Goal: Entertainment & Leisure: Consume media (video, audio)

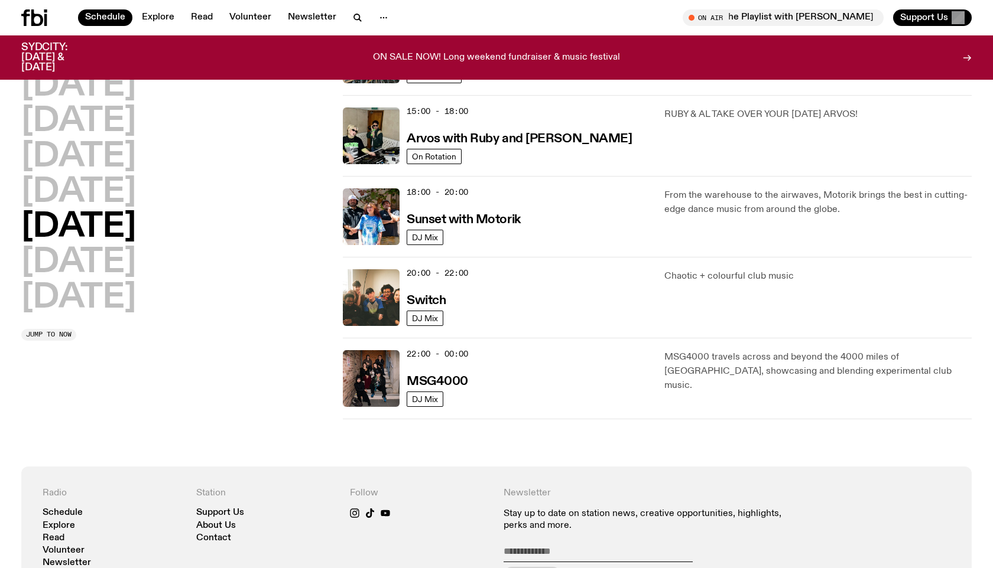
scroll to position [158, 0]
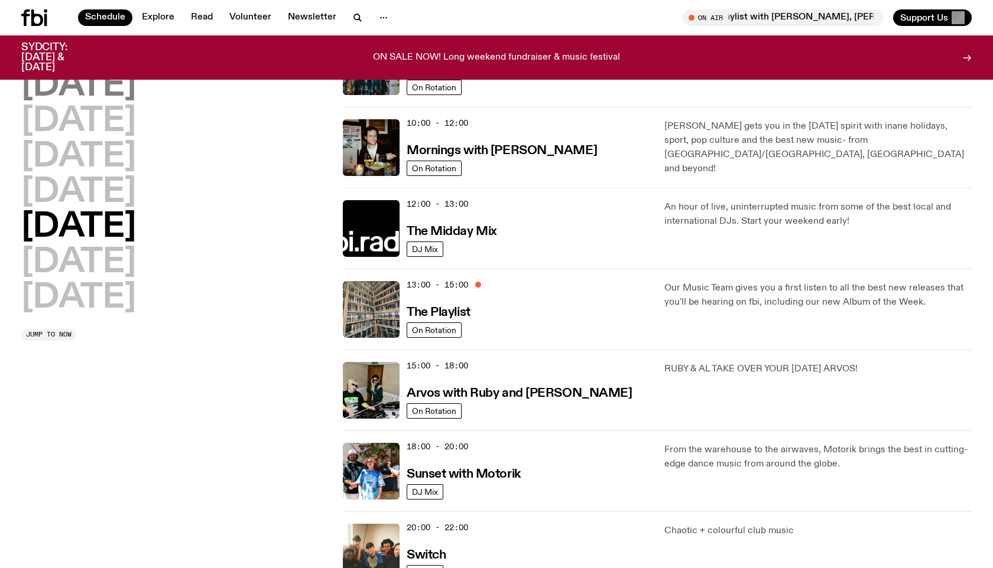
click at [110, 90] on h2 "[DATE]" at bounding box center [78, 86] width 115 height 33
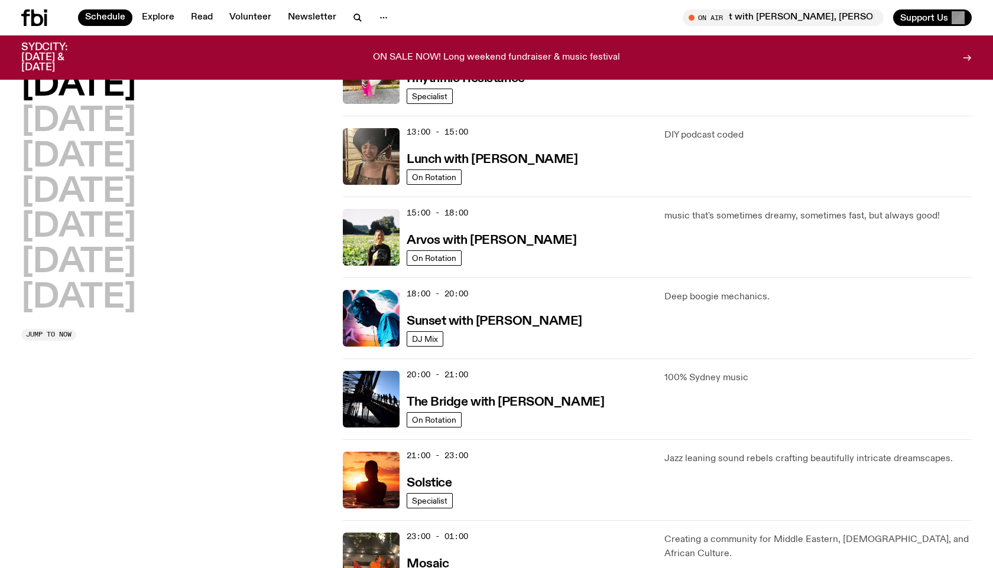
scroll to position [413, 0]
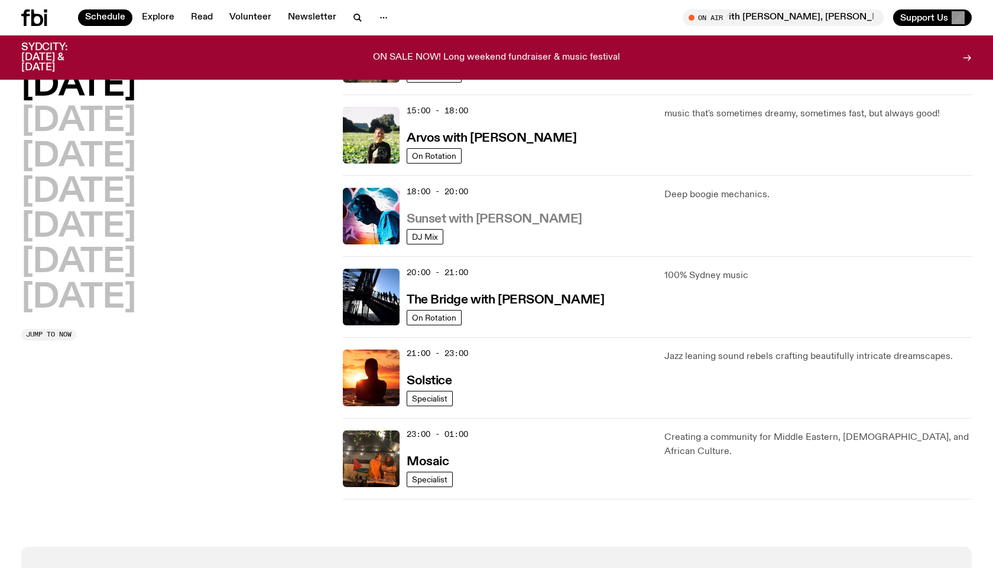
click at [548, 217] on h3 "Sunset with [PERSON_NAME]" at bounding box center [494, 219] width 175 height 12
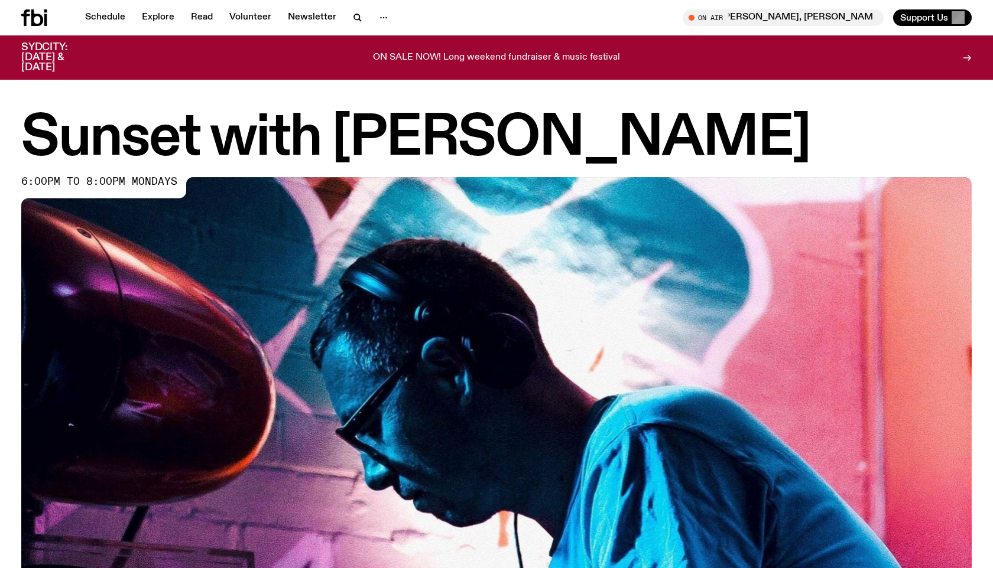
scroll to position [474, 0]
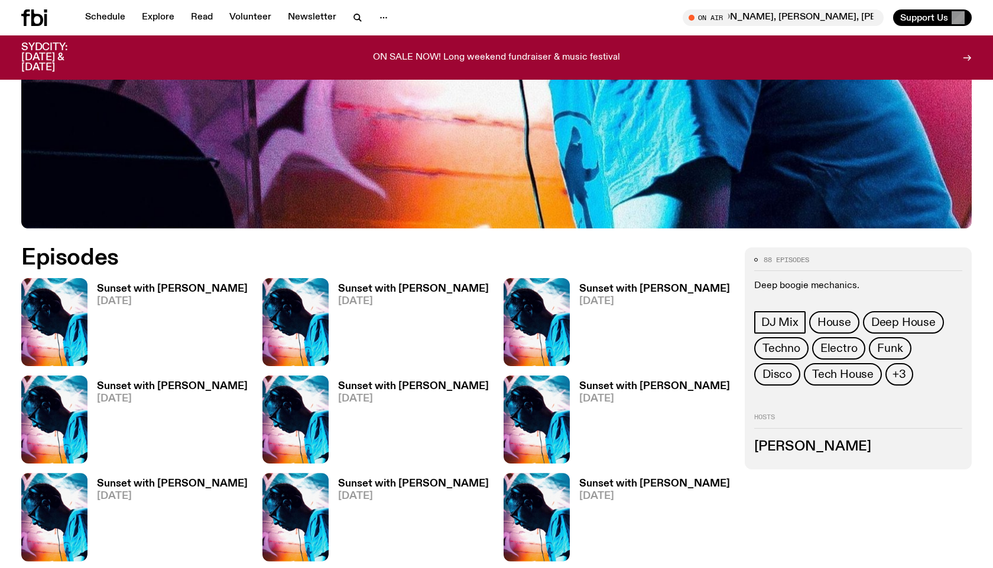
click at [212, 289] on h3 "Sunset with [PERSON_NAME]" at bounding box center [172, 289] width 151 height 10
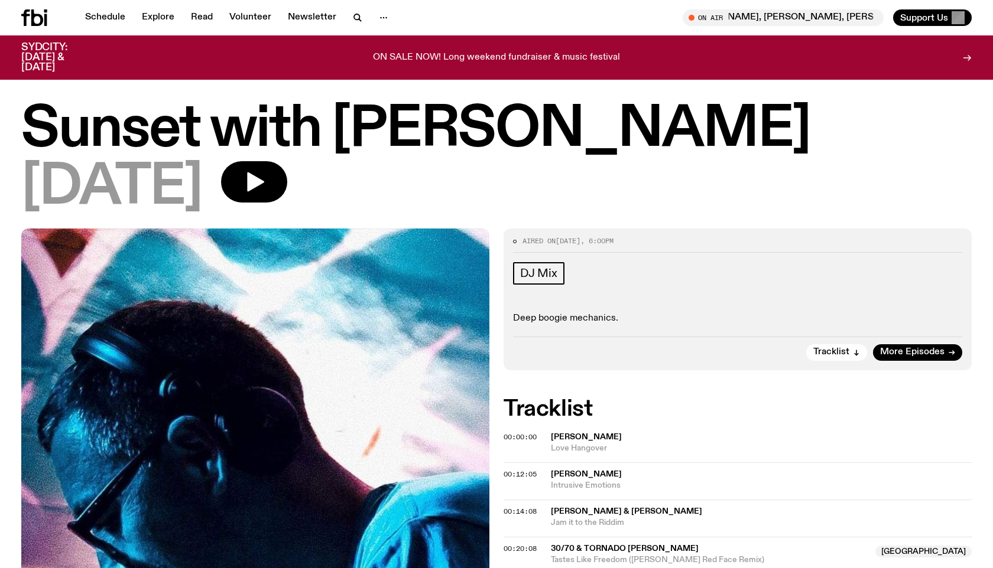
scroll to position [30, 0]
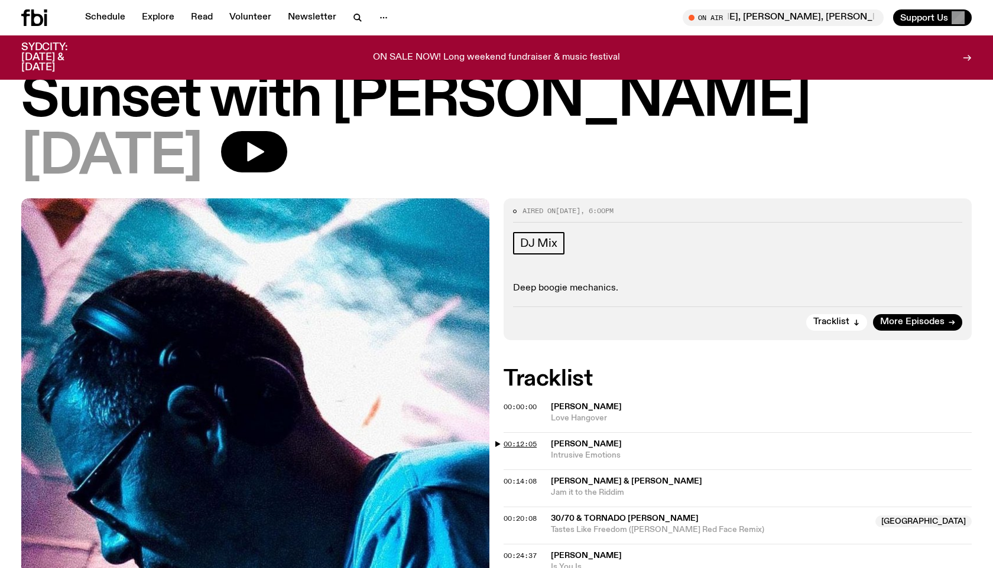
click at [517, 445] on span "00:12:05" at bounding box center [519, 444] width 33 height 9
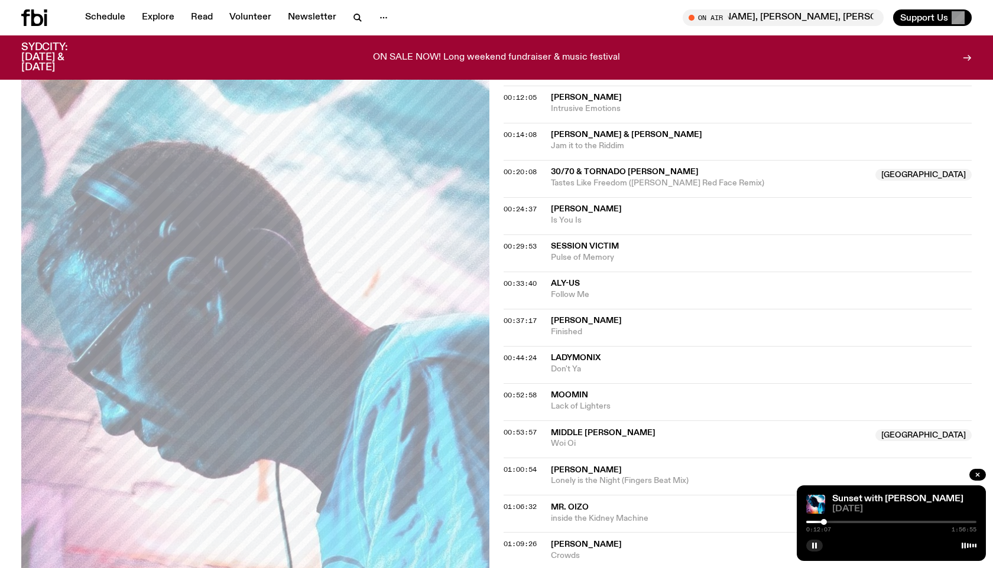
scroll to position [255, 0]
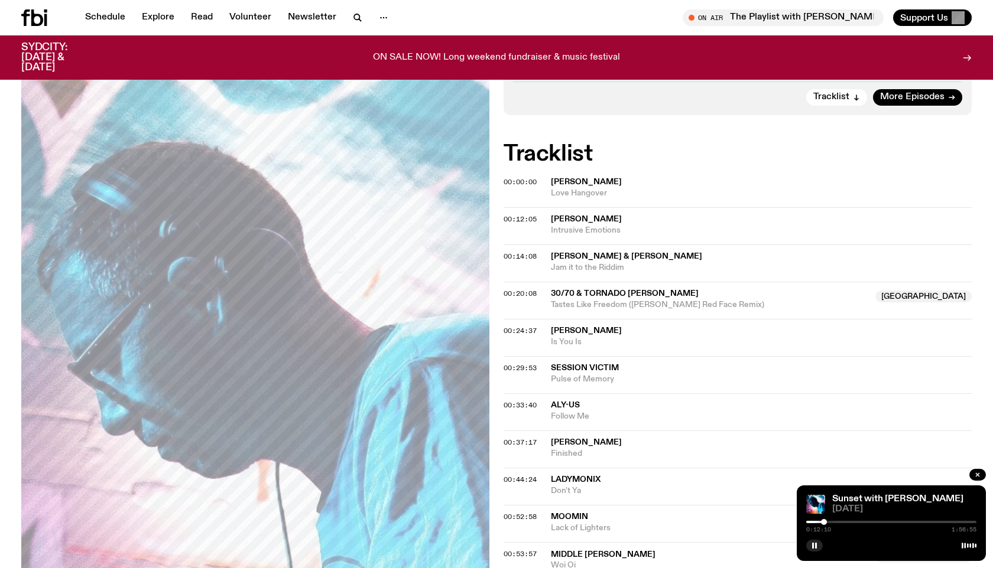
click at [816, 522] on div at bounding box center [739, 522] width 170 height 2
click at [820, 522] on div at bounding box center [891, 522] width 170 height 2
click at [822, 522] on div at bounding box center [822, 522] width 6 height 6
click at [827, 522] on div at bounding box center [891, 522] width 170 height 2
click at [831, 522] on div at bounding box center [891, 522] width 170 height 2
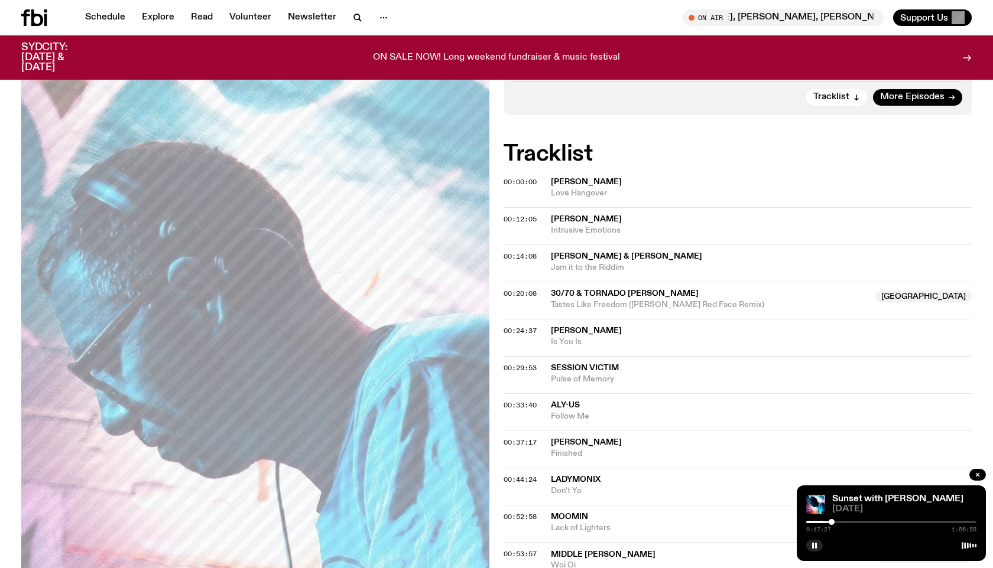
click at [835, 523] on div at bounding box center [891, 522] width 170 height 2
click at [836, 522] on div at bounding box center [835, 522] width 6 height 6
click at [838, 522] on div at bounding box center [836, 522] width 6 height 6
click at [840, 522] on div at bounding box center [840, 522] width 6 height 6
click at [844, 523] on div at bounding box center [891, 522] width 170 height 2
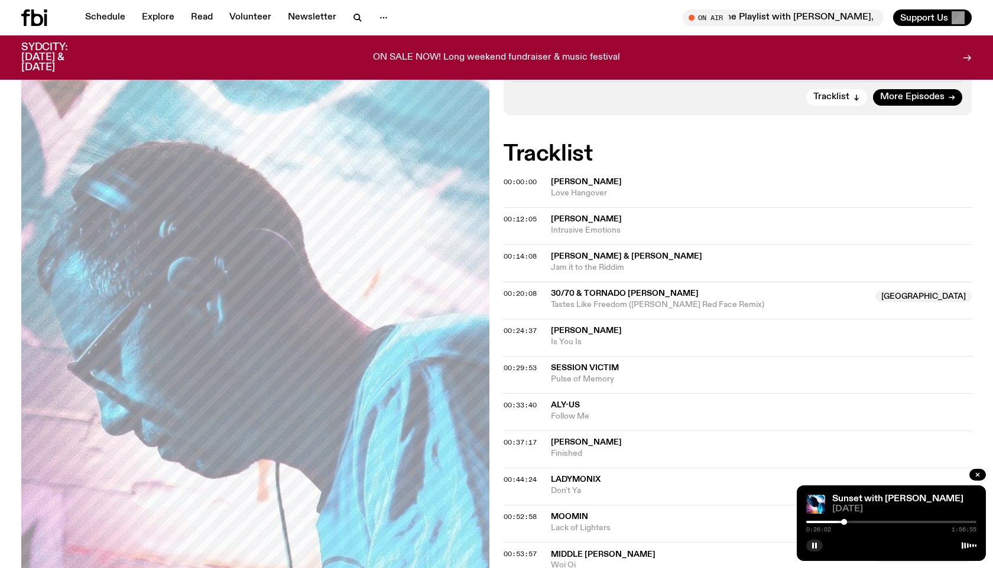
click at [847, 522] on div at bounding box center [891, 522] width 170 height 2
click at [850, 522] on div at bounding box center [847, 522] width 6 height 6
click at [851, 522] on div at bounding box center [851, 522] width 6 height 6
click at [593, 374] on span "Pulse of Memory" at bounding box center [761, 379] width 421 height 11
click at [817, 547] on icon "button" at bounding box center [814, 545] width 7 height 7
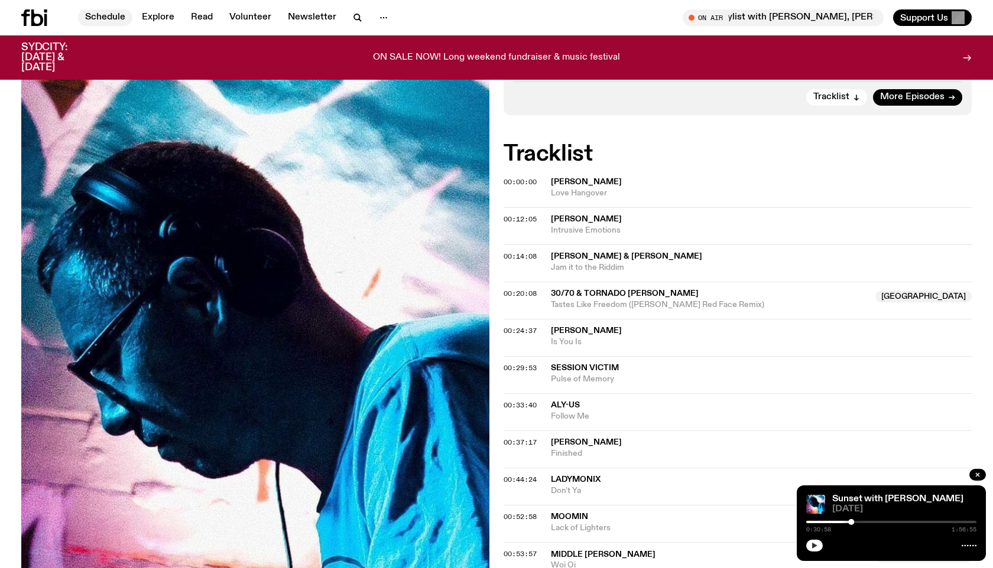
click at [97, 16] on link "Schedule" at bounding box center [105, 17] width 54 height 17
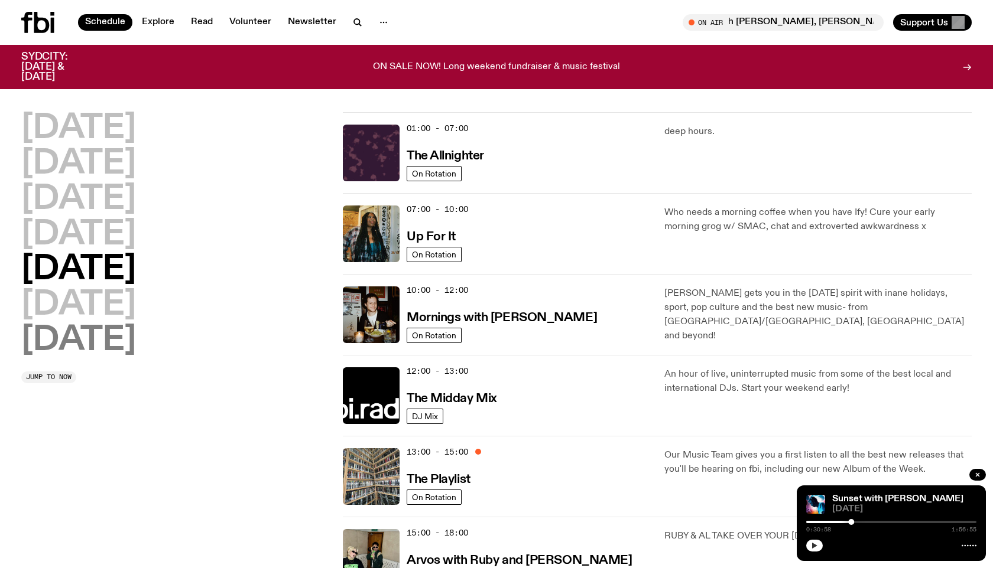
click at [96, 346] on h2 "[DATE]" at bounding box center [78, 340] width 115 height 33
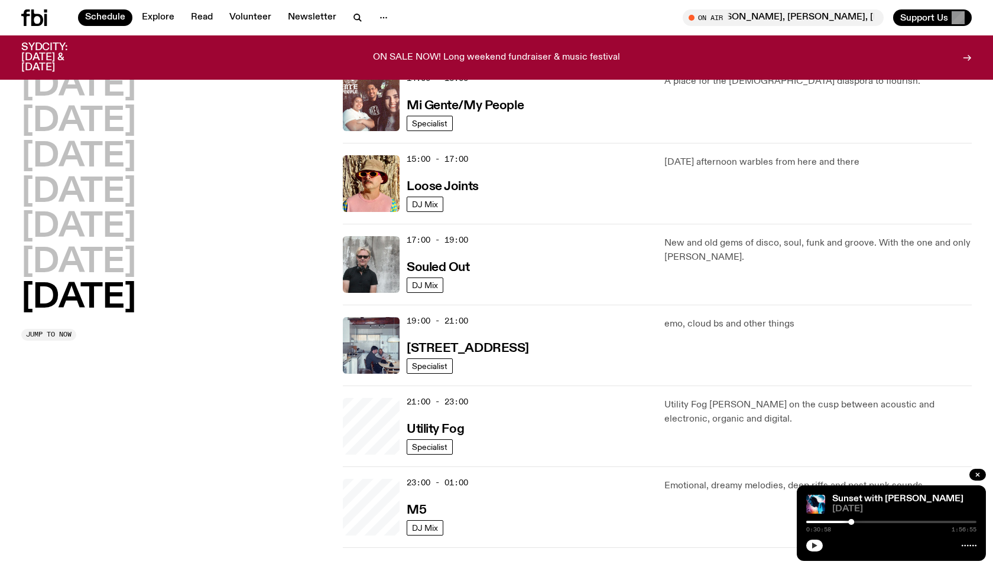
scroll to position [659, 0]
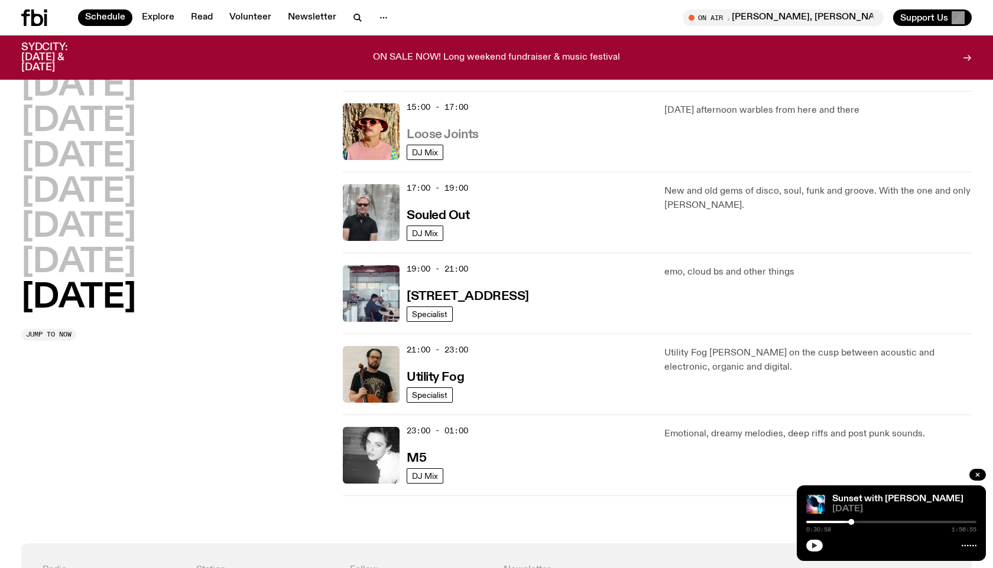
click at [466, 135] on h3 "Loose Joints" at bounding box center [443, 135] width 72 height 12
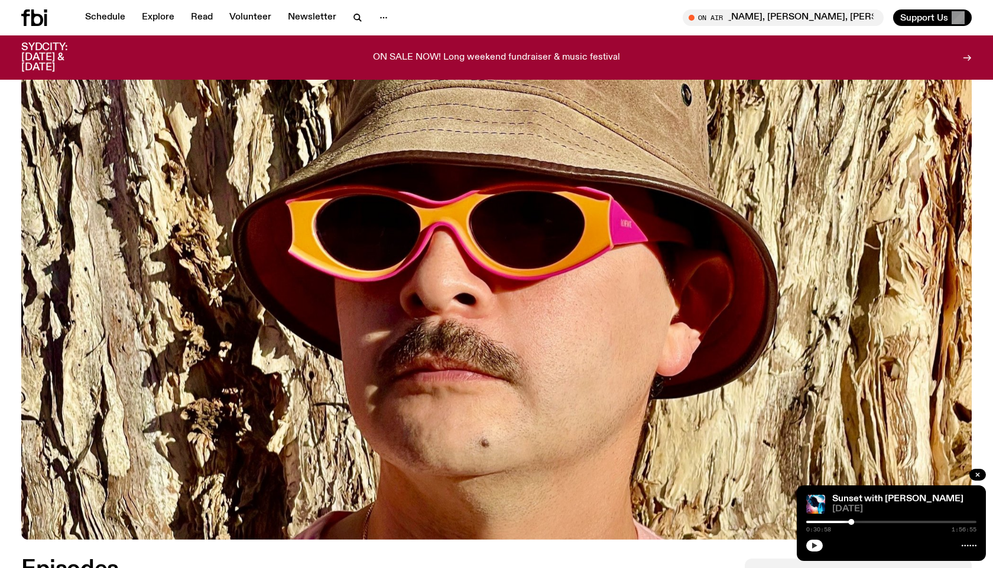
scroll to position [638, 0]
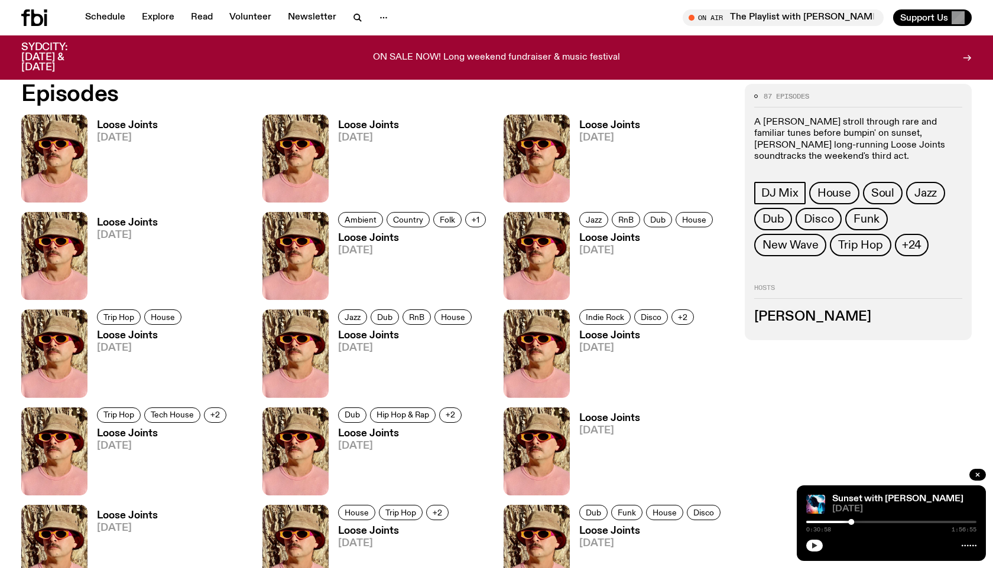
click at [131, 126] on h3 "Loose Joints" at bounding box center [127, 126] width 61 height 10
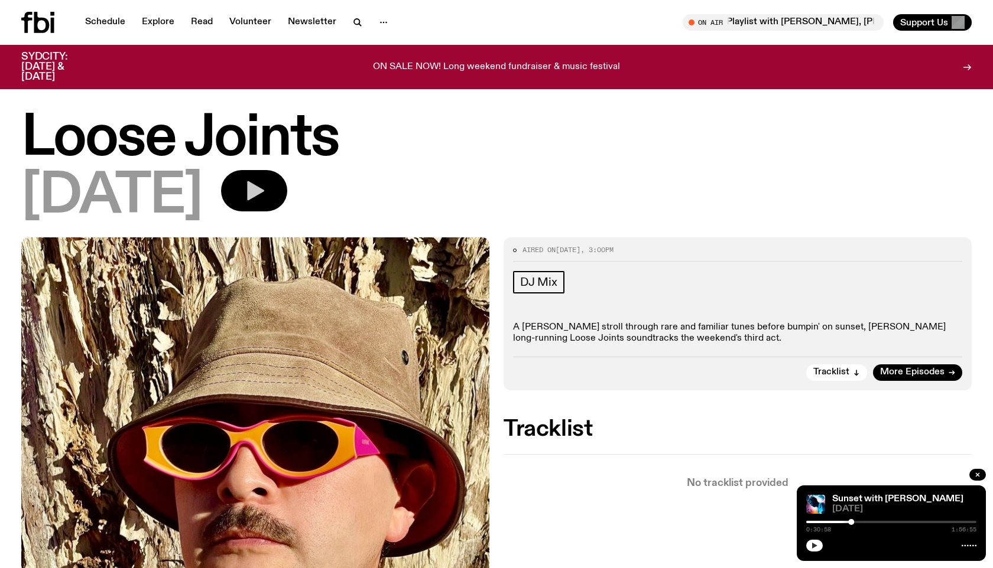
click at [264, 190] on icon "button" at bounding box center [255, 190] width 17 height 19
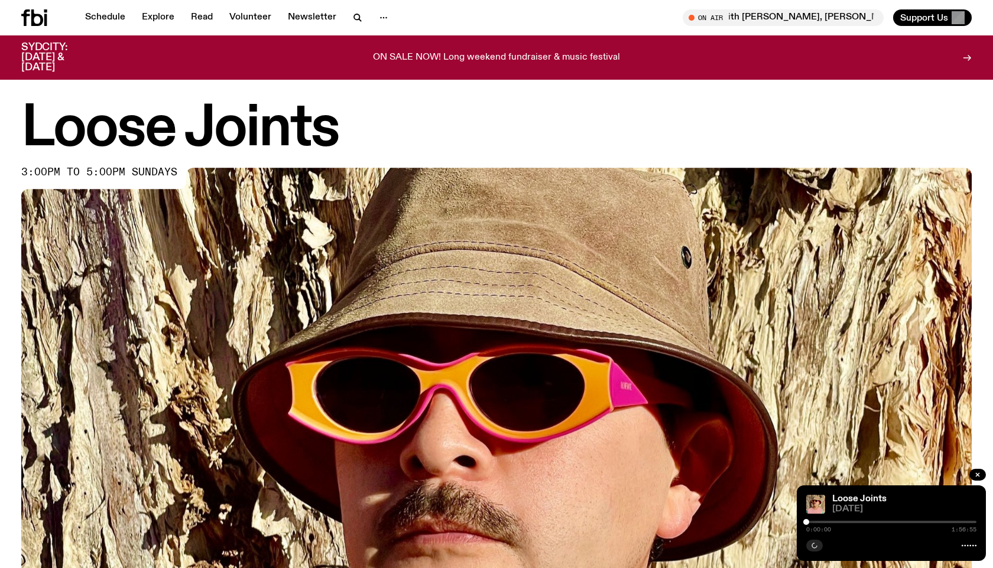
scroll to position [628, 0]
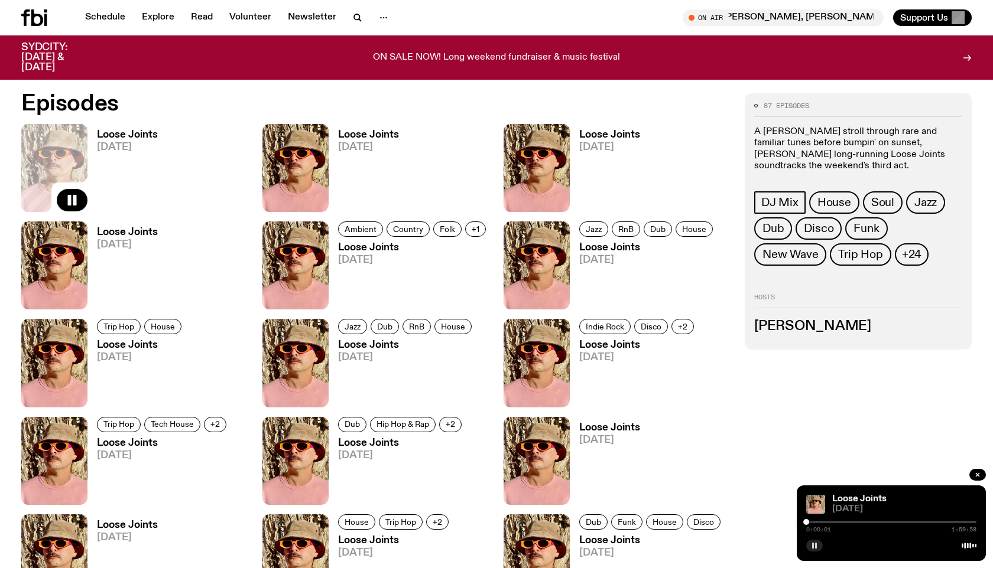
click at [385, 137] on h3 "Loose Joints" at bounding box center [368, 135] width 61 height 10
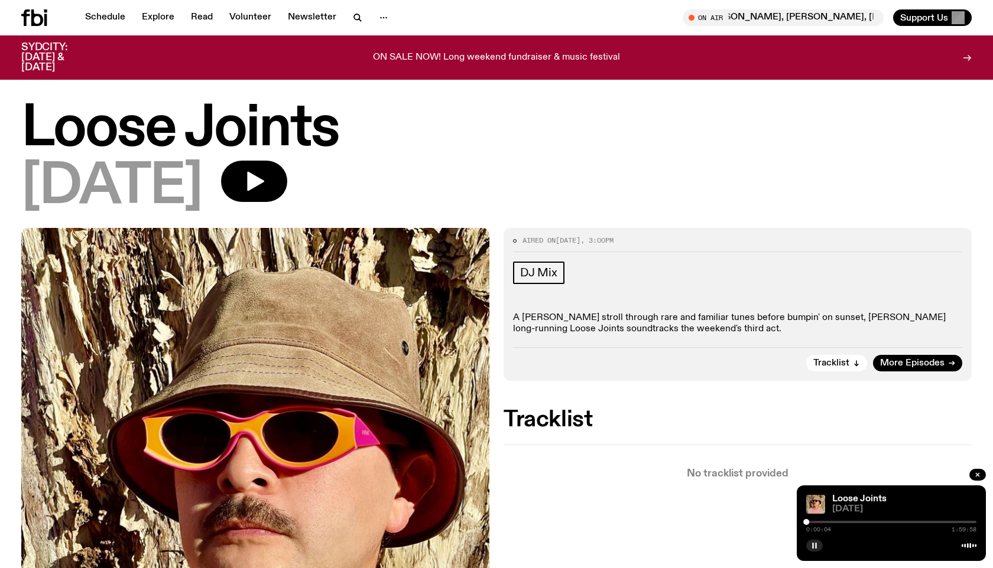
scroll to position [175, 0]
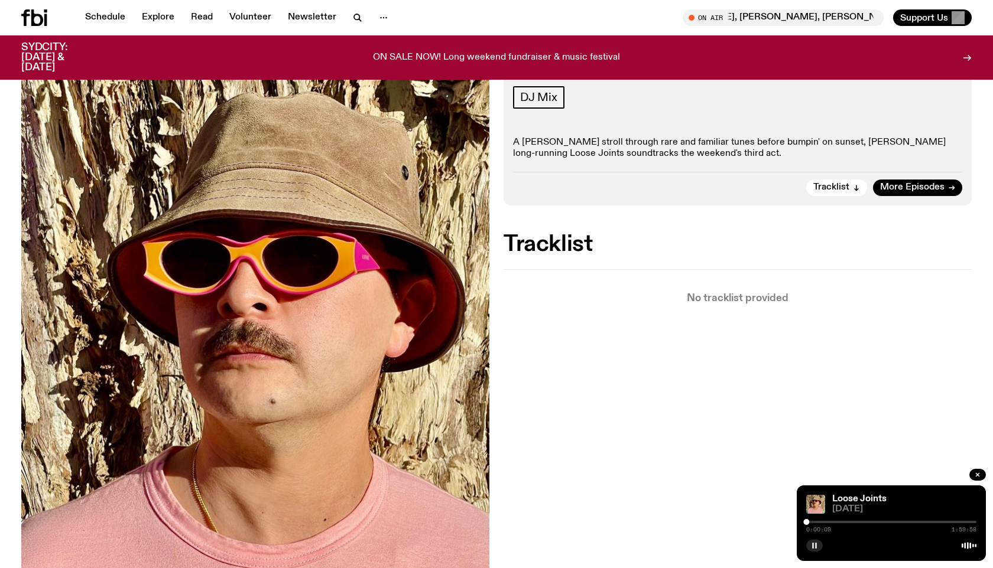
click at [811, 522] on div at bounding box center [891, 522] width 170 height 2
click at [816, 522] on div at bounding box center [891, 522] width 170 height 2
click at [823, 522] on div at bounding box center [891, 522] width 170 height 2
click at [830, 522] on div at bounding box center [891, 522] width 170 height 2
click at [836, 522] on div at bounding box center [891, 522] width 170 height 2
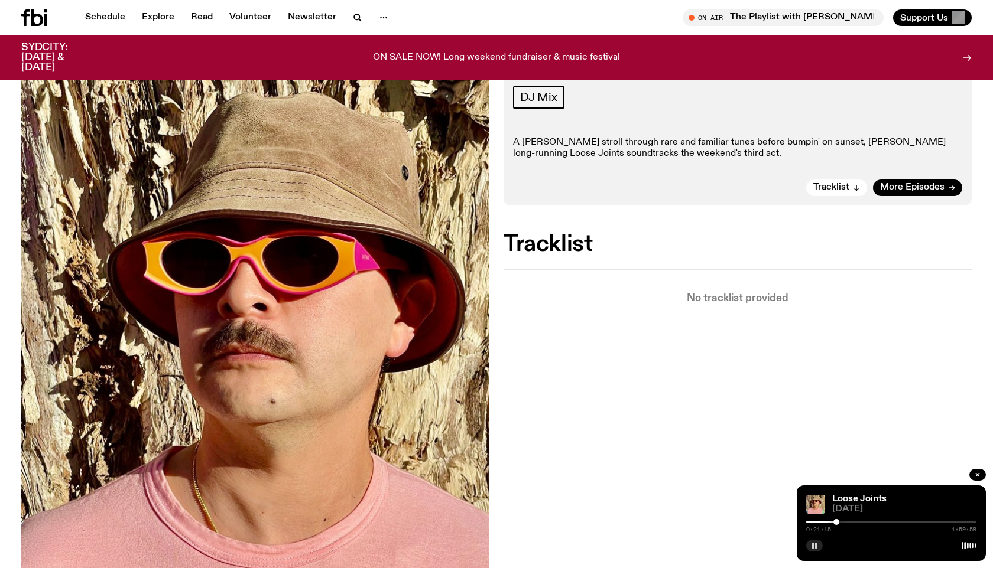
click at [844, 522] on div at bounding box center [891, 522] width 170 height 2
click at [854, 521] on div at bounding box center [891, 522] width 170 height 2
click at [857, 521] on div at bounding box center [891, 522] width 170 height 2
click at [862, 521] on div at bounding box center [891, 522] width 170 height 2
click at [869, 521] on div at bounding box center [891, 522] width 170 height 2
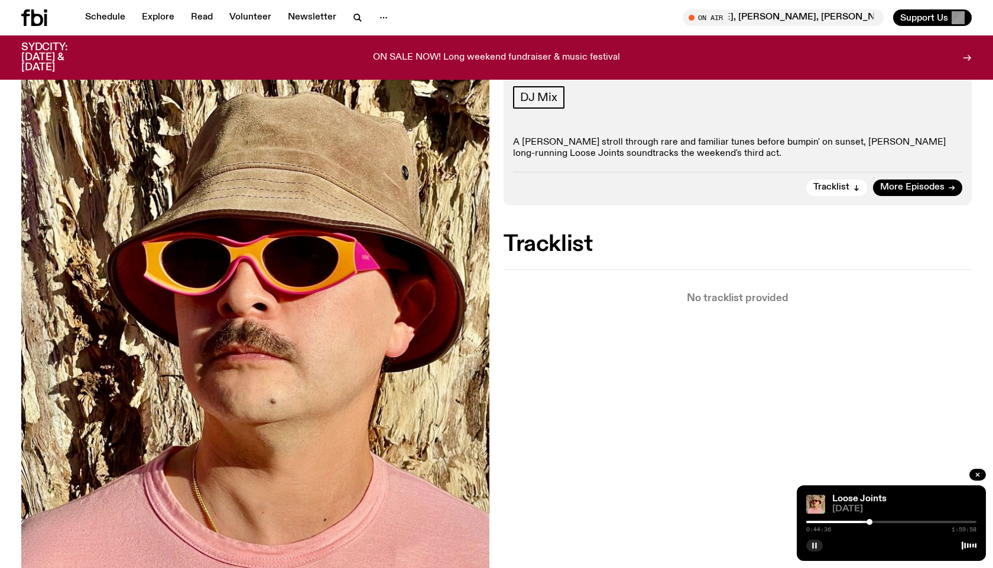
click at [873, 521] on div at bounding box center [891, 522] width 170 height 2
click at [878, 522] on div at bounding box center [891, 522] width 170 height 2
click at [883, 521] on div "0:50:50 1:59:58" at bounding box center [891, 526] width 170 height 14
click at [883, 522] on div at bounding box center [891, 522] width 170 height 2
click at [890, 521] on div at bounding box center [891, 522] width 170 height 2
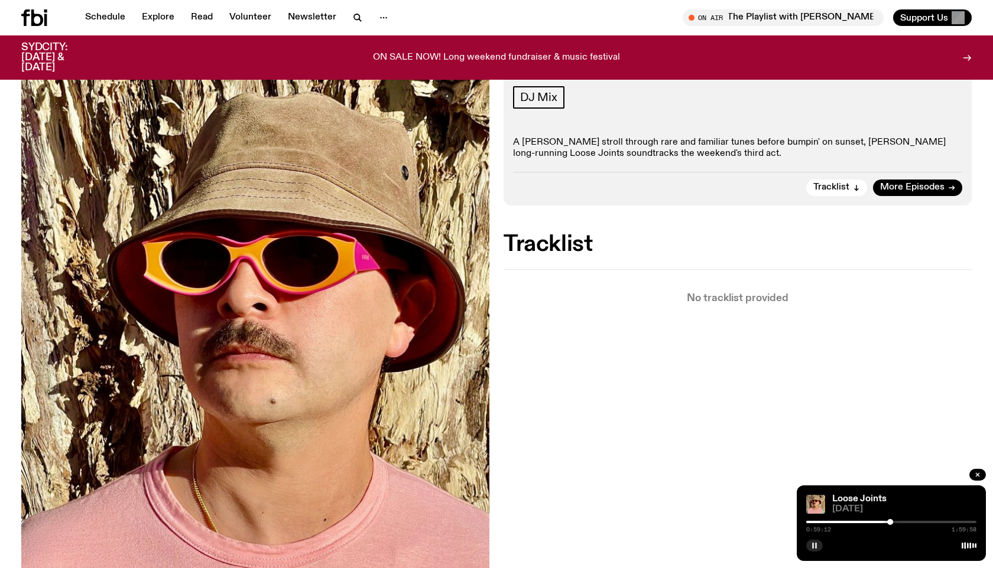
click at [895, 522] on div at bounding box center [891, 522] width 170 height 2
click at [901, 522] on div at bounding box center [891, 522] width 170 height 2
click at [905, 523] on div at bounding box center [891, 522] width 170 height 2
click at [909, 522] on div at bounding box center [891, 522] width 170 height 2
click at [914, 522] on div at bounding box center [891, 522] width 170 height 2
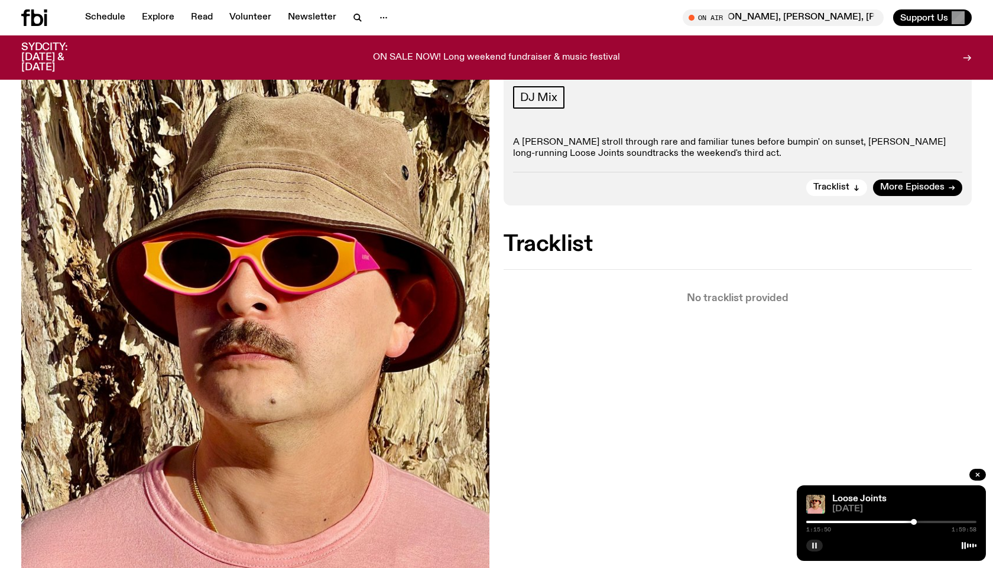
click at [917, 522] on div at bounding box center [891, 522] width 170 height 2
click at [921, 522] on div at bounding box center [891, 522] width 170 height 2
click at [922, 522] on div at bounding box center [922, 522] width 6 height 6
click at [923, 522] on div at bounding box center [923, 522] width 6 height 6
click at [926, 522] on div at bounding box center [891, 522] width 170 height 2
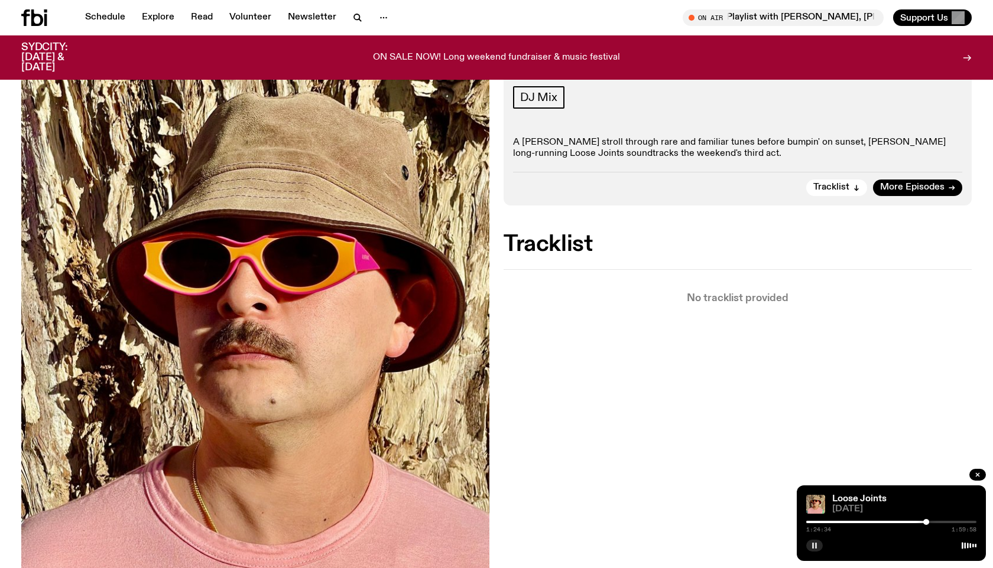
click at [929, 521] on div at bounding box center [891, 522] width 170 height 2
click at [933, 521] on div at bounding box center [891, 522] width 170 height 2
click at [936, 521] on div at bounding box center [891, 522] width 170 height 2
click at [940, 521] on div at bounding box center [891, 522] width 170 height 2
click at [944, 522] on div at bounding box center [891, 522] width 170 height 2
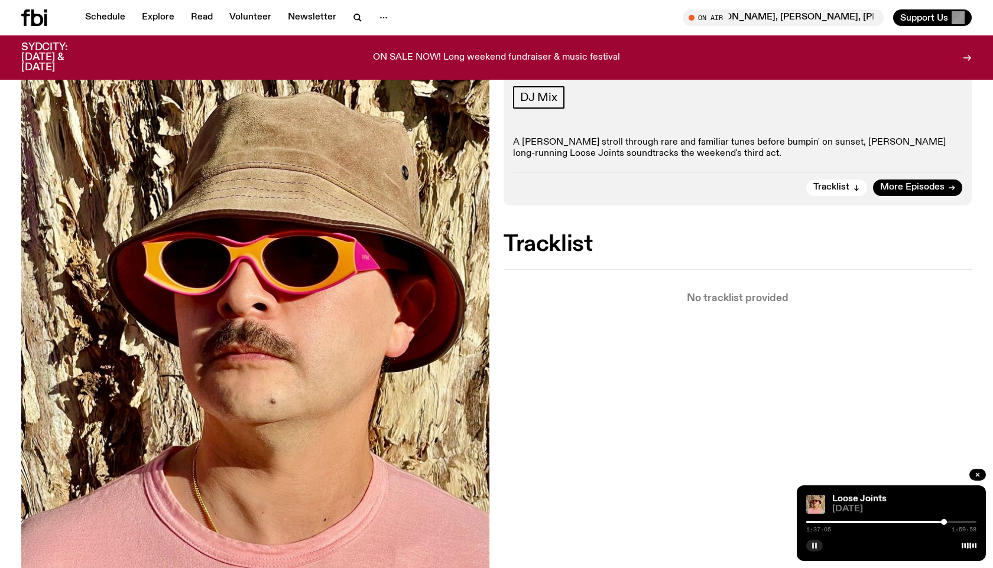
click at [950, 522] on div at bounding box center [891, 522] width 170 height 2
click at [953, 522] on div at bounding box center [891, 522] width 170 height 2
click at [817, 542] on icon "button" at bounding box center [814, 545] width 7 height 7
click at [817, 547] on icon "button" at bounding box center [814, 545] width 7 height 7
click at [957, 522] on div at bounding box center [954, 522] width 6 height 6
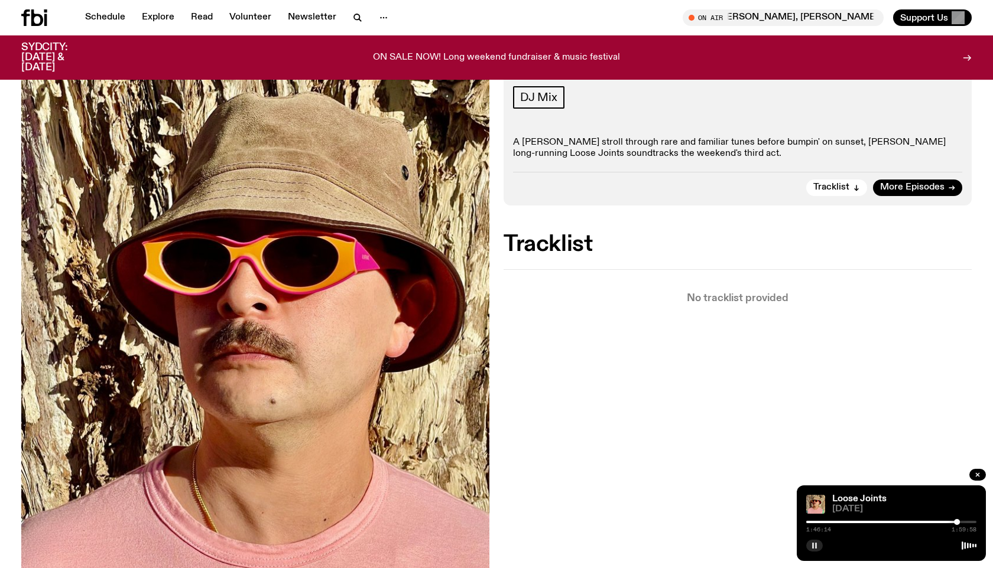
click at [963, 521] on div at bounding box center [891, 522] width 170 height 2
click at [966, 522] on div at bounding box center [891, 522] width 170 height 2
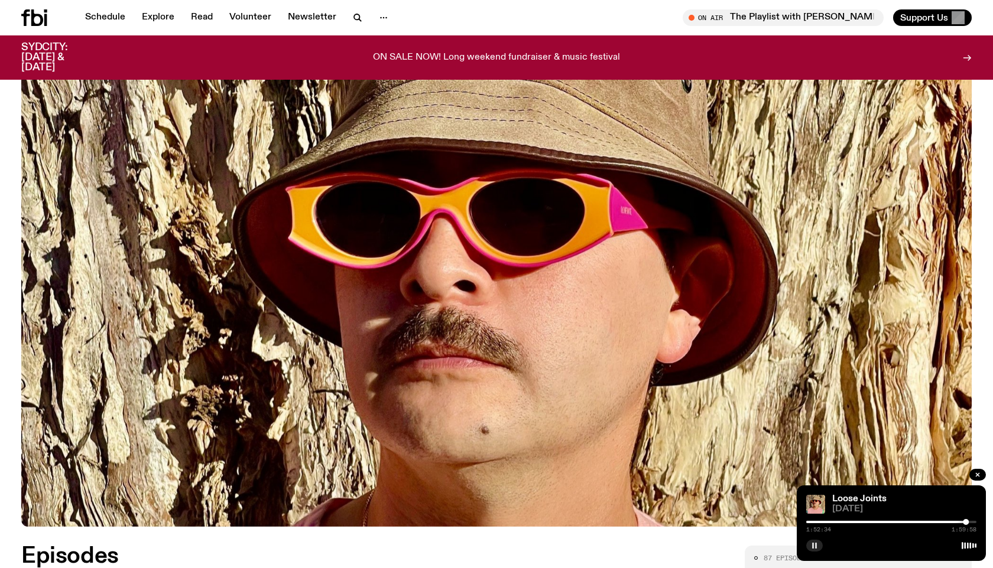
scroll to position [628, 0]
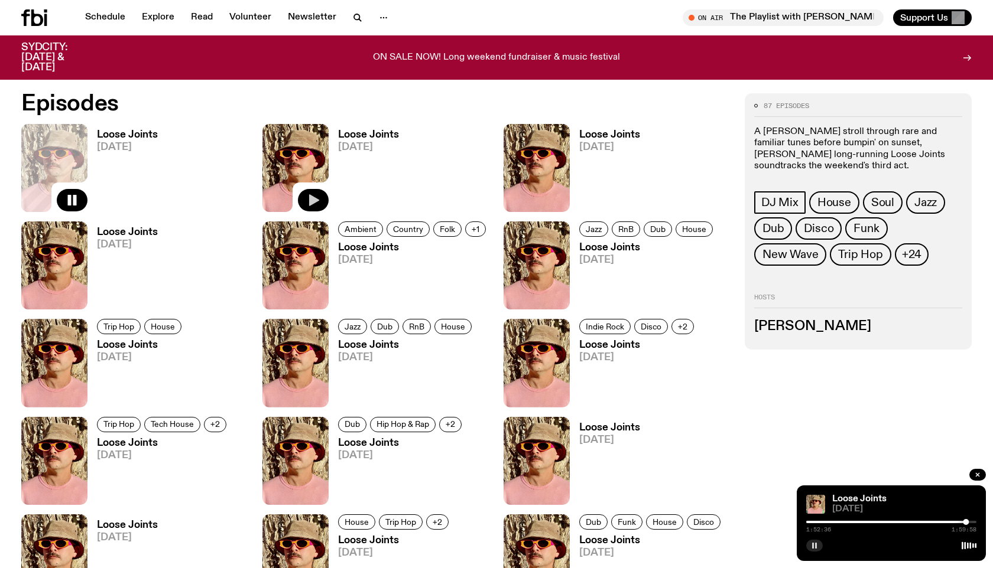
click at [314, 195] on icon "button" at bounding box center [313, 200] width 14 height 14
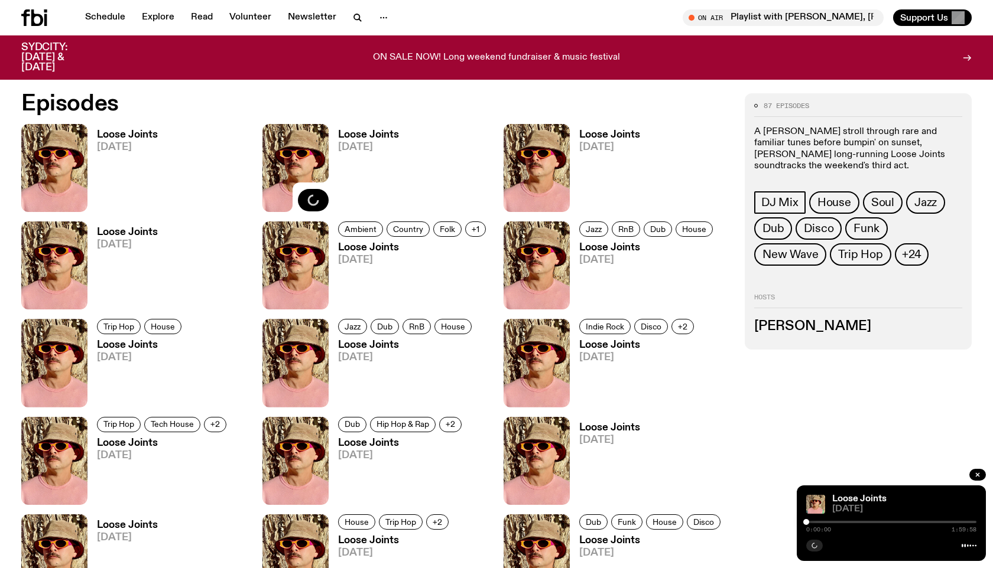
click at [372, 136] on h3 "Loose Joints" at bounding box center [368, 135] width 61 height 10
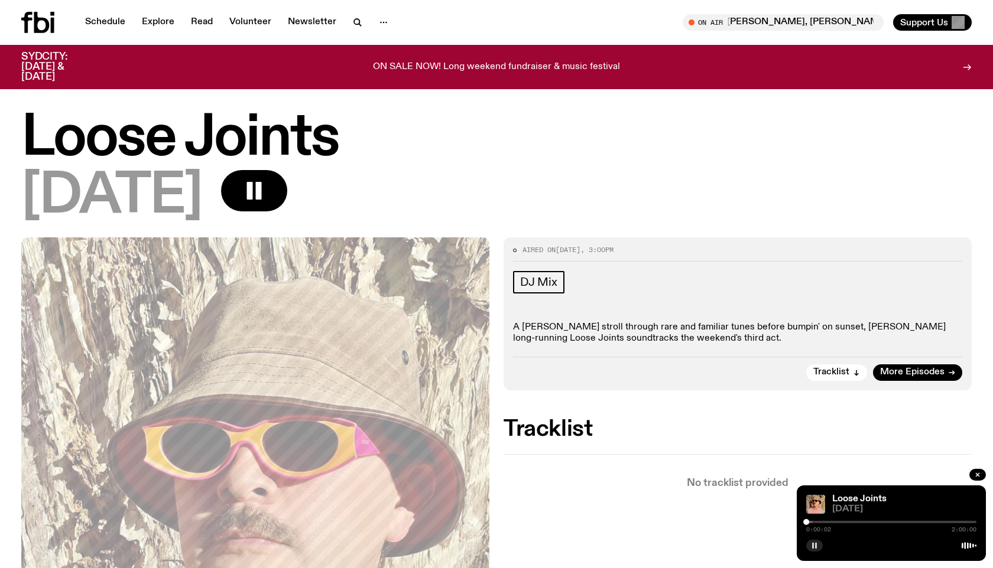
click at [814, 522] on div at bounding box center [891, 522] width 170 height 2
click at [824, 522] on div at bounding box center [891, 522] width 170 height 2
click at [834, 522] on div at bounding box center [891, 522] width 170 height 2
click at [863, 521] on div at bounding box center [891, 522] width 170 height 2
click at [886, 522] on div at bounding box center [891, 522] width 170 height 2
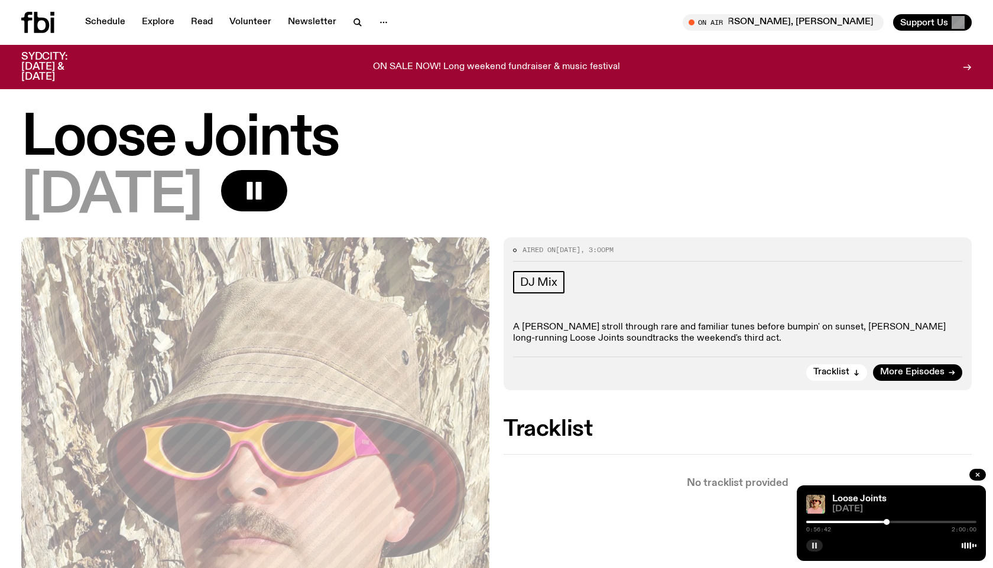
click at [897, 522] on div at bounding box center [891, 522] width 170 height 2
click at [922, 522] on div at bounding box center [891, 522] width 170 height 2
click at [945, 522] on div at bounding box center [891, 522] width 170 height 2
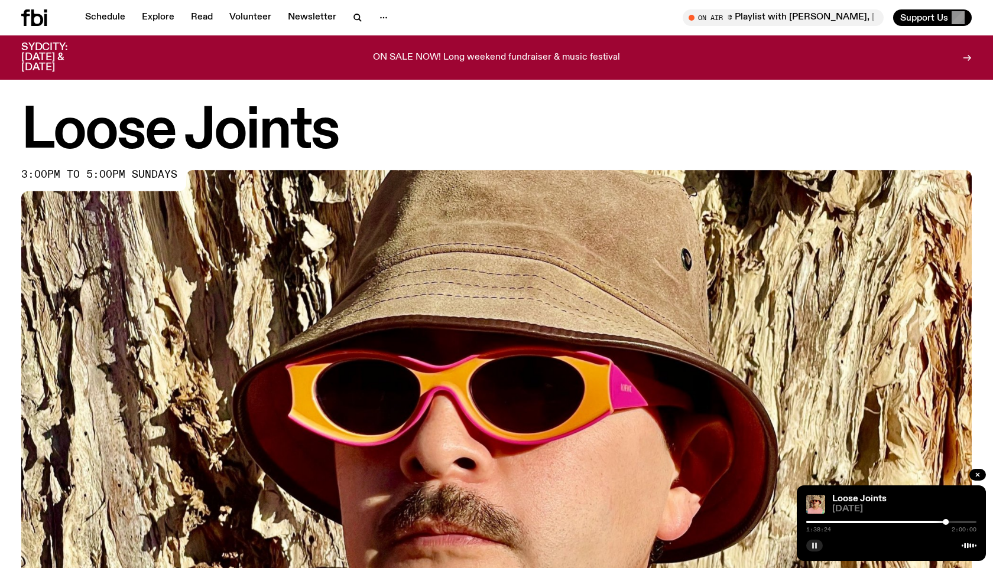
scroll to position [619, 0]
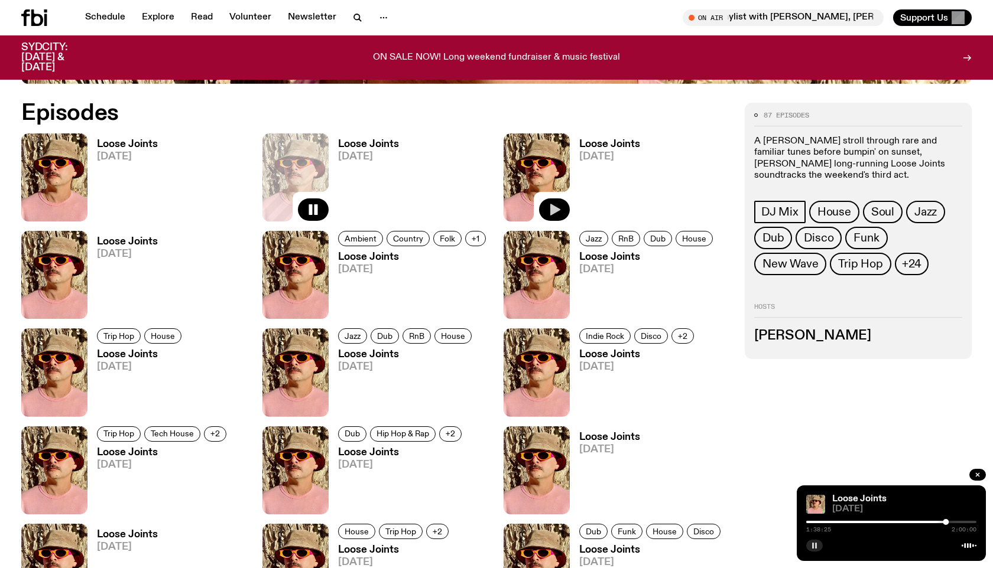
click at [561, 206] on button "button" at bounding box center [554, 210] width 31 height 22
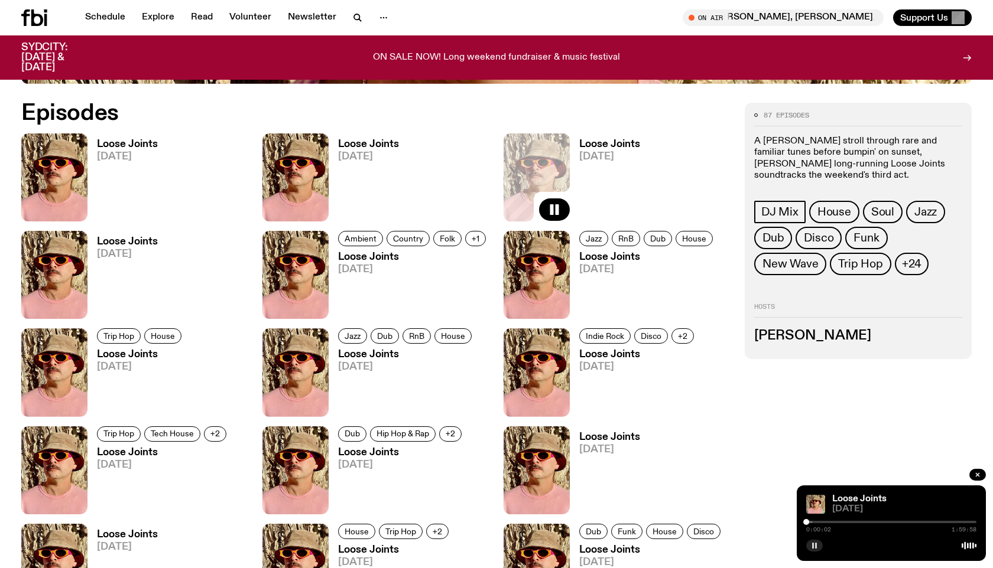
click at [628, 147] on h3 "Loose Joints" at bounding box center [609, 144] width 61 height 10
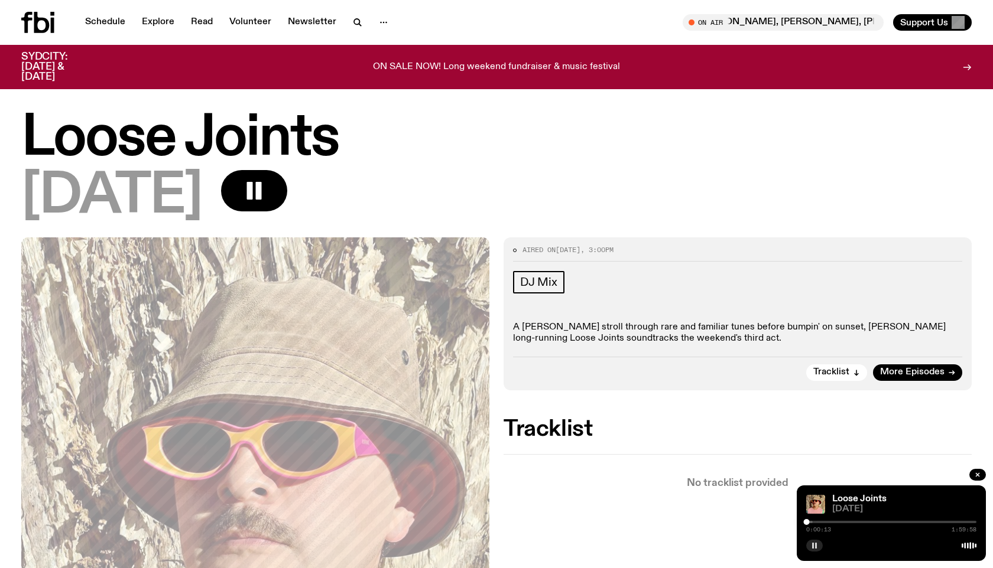
click at [838, 520] on div "0:00:13 1:59:58" at bounding box center [891, 526] width 170 height 14
click at [838, 522] on div at bounding box center [891, 522] width 170 height 2
click at [844, 522] on div at bounding box center [891, 522] width 170 height 2
click at [869, 520] on div "0:27:06 1:59:58" at bounding box center [891, 526] width 170 height 14
click at [869, 522] on div at bounding box center [891, 522] width 170 height 2
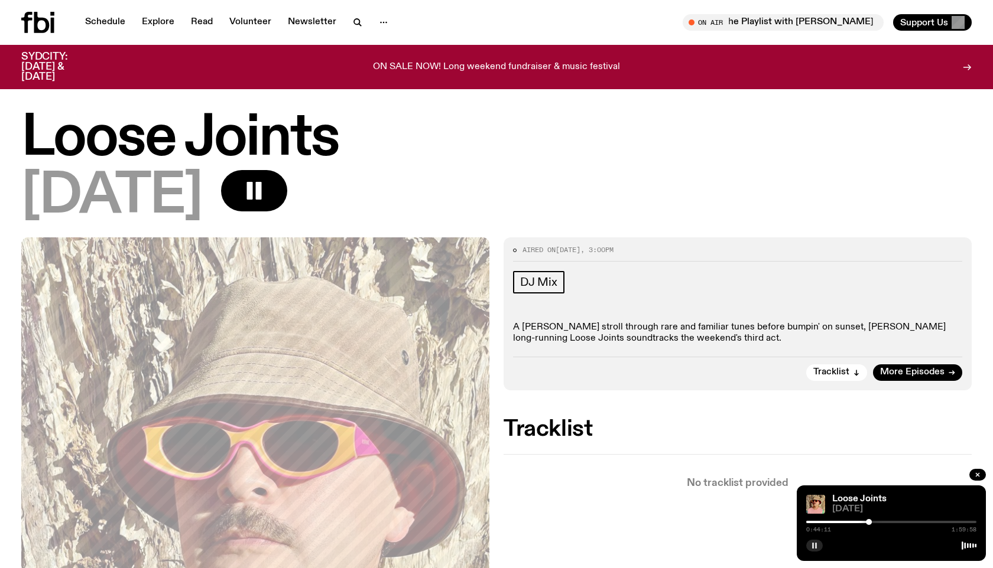
click at [885, 522] on div at bounding box center [891, 522] width 170 height 2
click at [815, 542] on icon "button" at bounding box center [814, 545] width 7 height 7
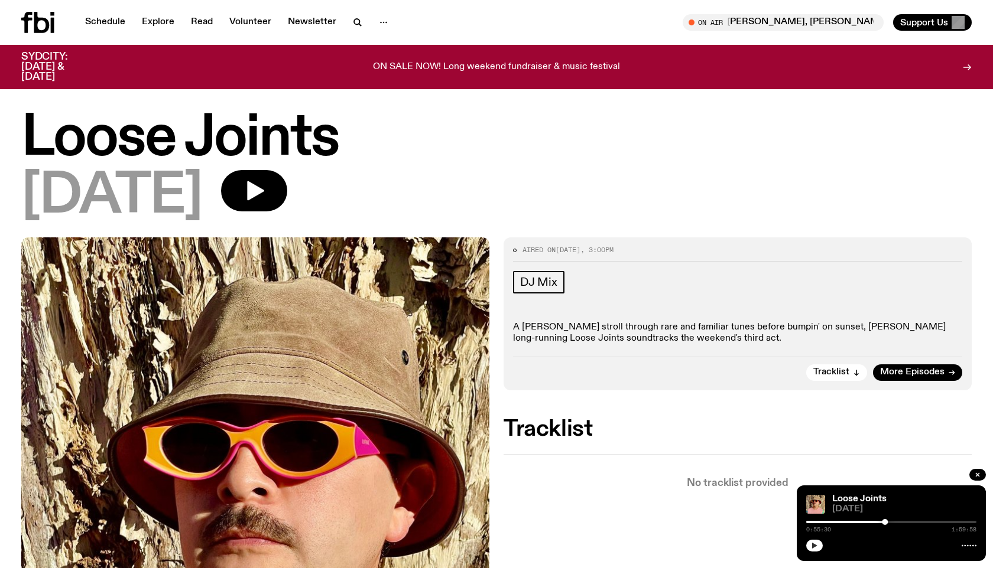
click at [815, 542] on icon "button" at bounding box center [814, 545] width 7 height 7
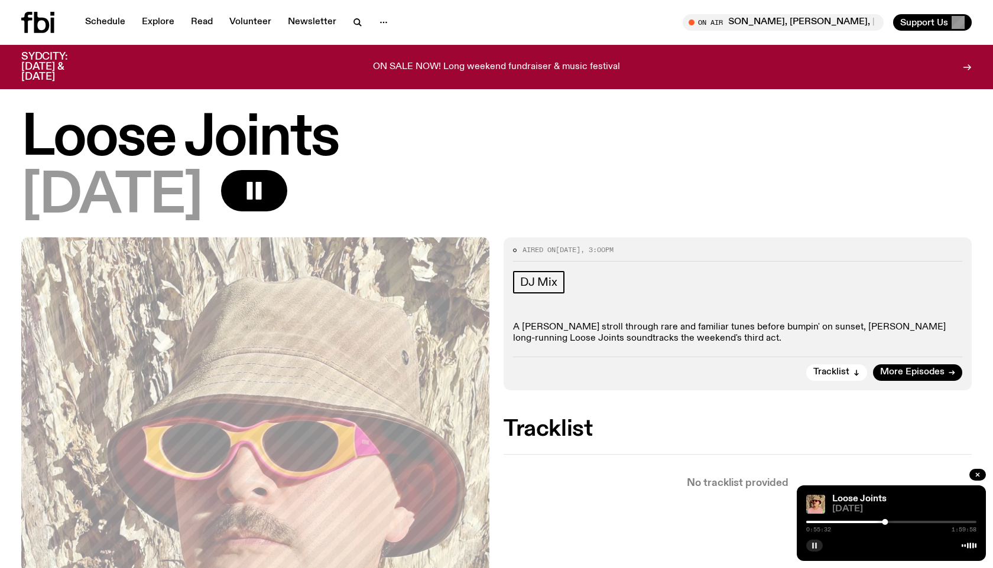
click at [816, 542] on icon "button" at bounding box center [814, 545] width 7 height 7
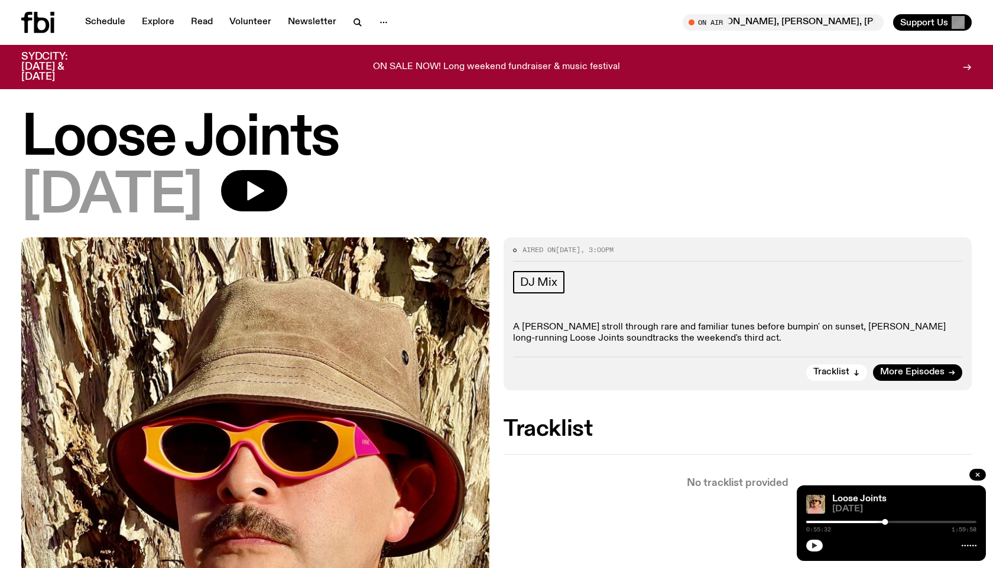
click at [650, 355] on div "Aired on [DATE] 3:00pm DJ Mix A [PERSON_NAME] stroll through rare and familiar …" at bounding box center [737, 314] width 468 height 153
